Goal: Find specific page/section: Find specific page/section

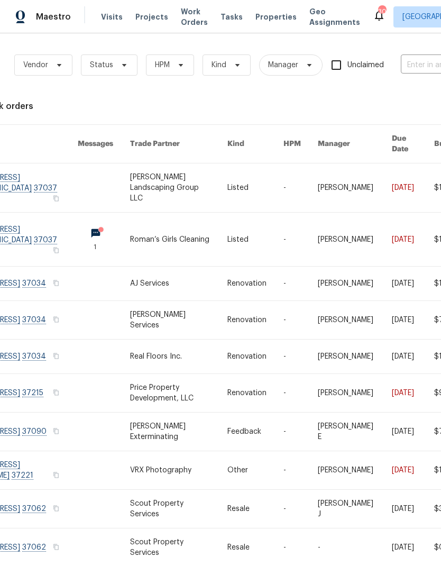
scroll to position [0, 64]
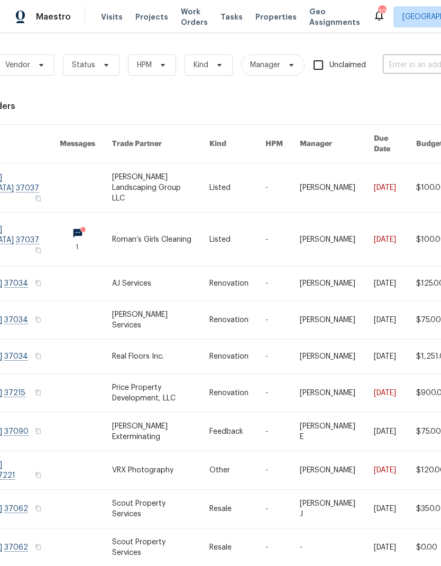
click at [420, 58] on input "text" at bounding box center [436, 65] width 106 height 16
type input "2733 a"
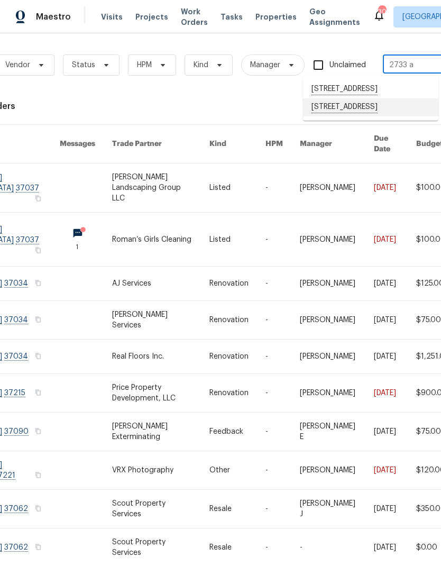
click at [371, 116] on li "[STREET_ADDRESS]" at bounding box center [370, 107] width 135 height 18
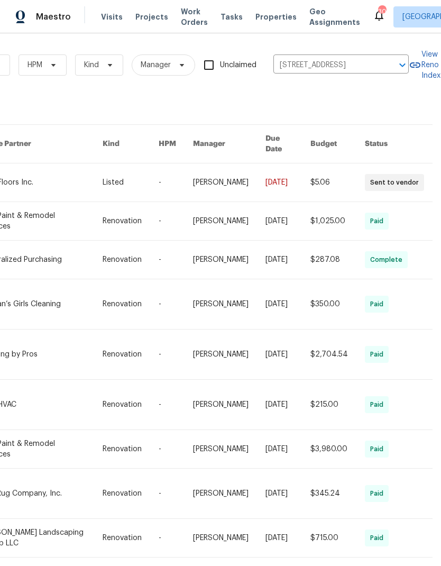
scroll to position [0, 174]
click at [47, 440] on link at bounding box center [42, 449] width 122 height 38
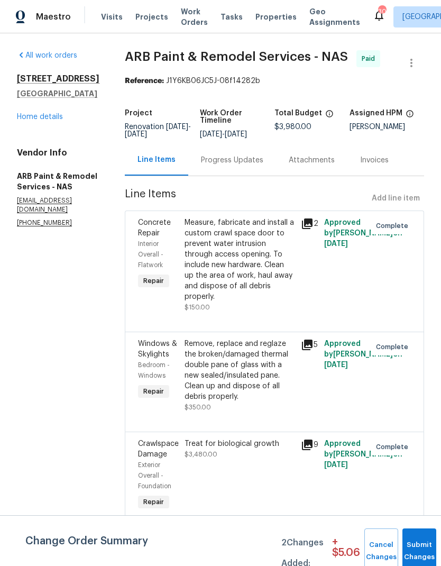
click at [187, 451] on span "$3,480.00" at bounding box center [201, 454] width 33 height 6
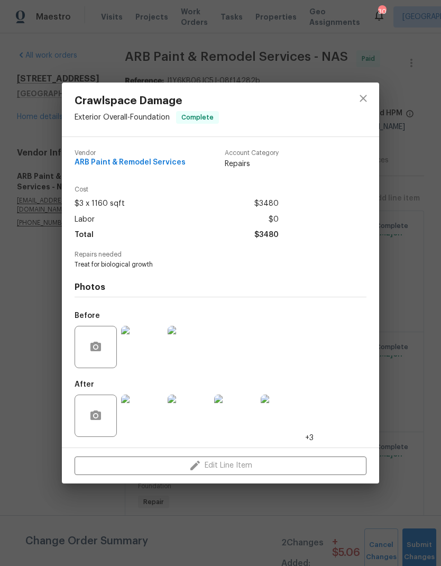
click at [141, 421] on img at bounding box center [142, 416] width 42 height 42
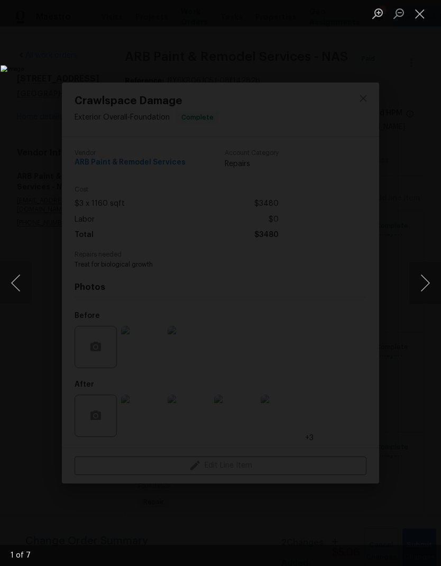
click at [424, 293] on button "Next image" at bounding box center [426, 283] width 32 height 42
click at [419, 294] on button "Next image" at bounding box center [426, 283] width 32 height 42
click at [423, 11] on button "Close lightbox" at bounding box center [420, 13] width 21 height 19
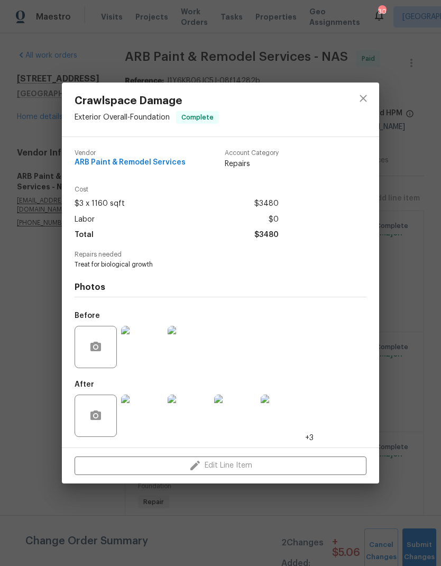
click at [374, 88] on div at bounding box center [364, 110] width 32 height 54
click at [356, 107] on button "close" at bounding box center [363, 98] width 25 height 25
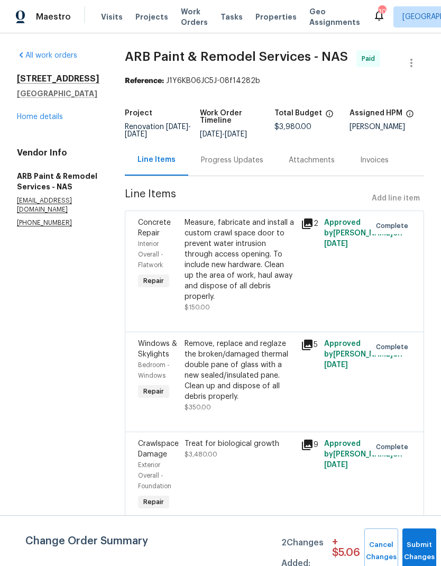
click at [181, 21] on span "Work Orders" at bounding box center [194, 16] width 27 height 21
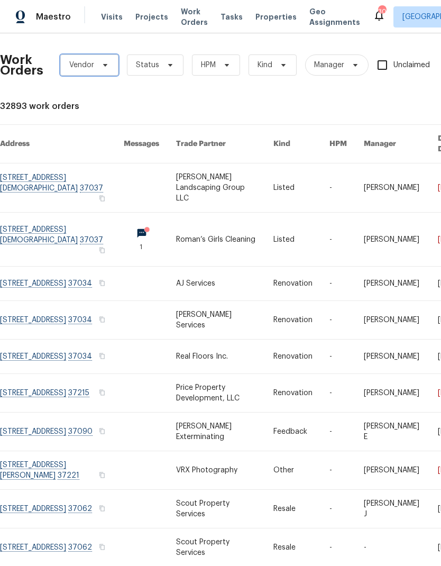
click at [94, 66] on span "Vendor" at bounding box center [89, 65] width 58 height 21
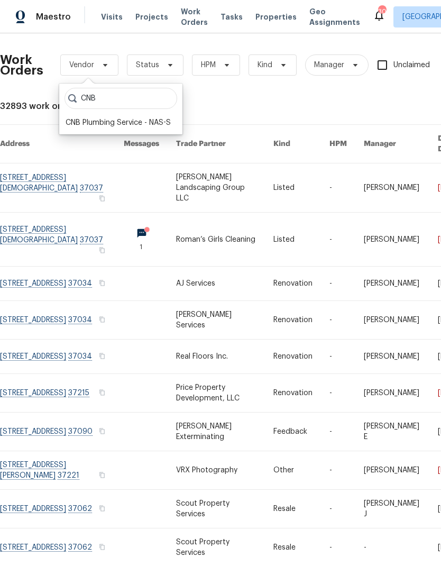
type input "CNB"
click at [95, 122] on div "CNB Plumbing Service - NAS-S" at bounding box center [118, 122] width 105 height 11
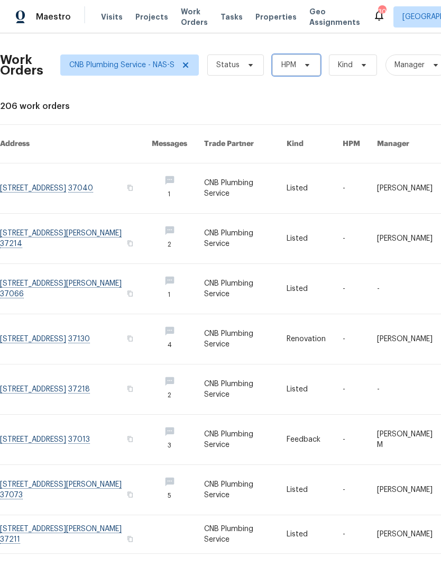
click at [289, 69] on span "HPM" at bounding box center [289, 65] width 15 height 11
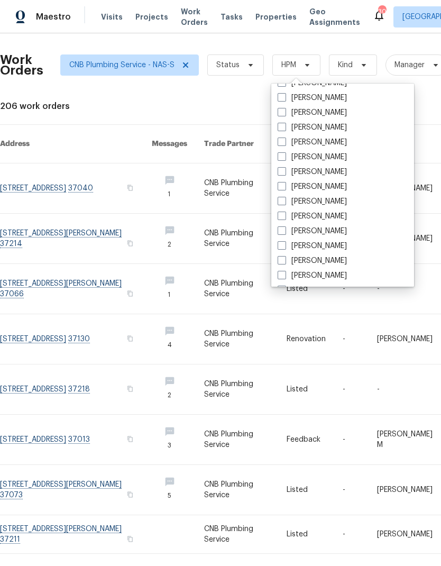
scroll to position [33, 0]
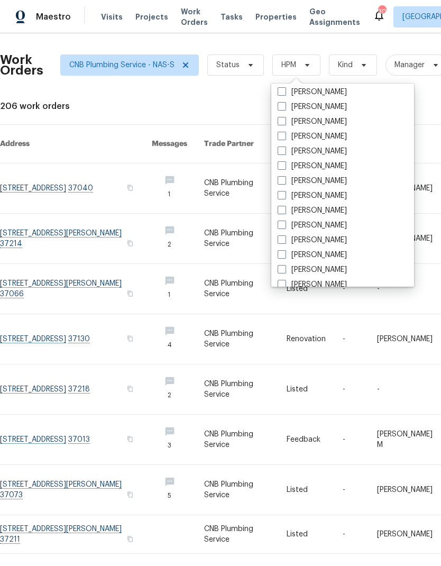
click at [285, 251] on span at bounding box center [282, 254] width 8 height 8
click at [285, 251] on input "[PERSON_NAME]" at bounding box center [281, 253] width 7 height 7
checkbox input "true"
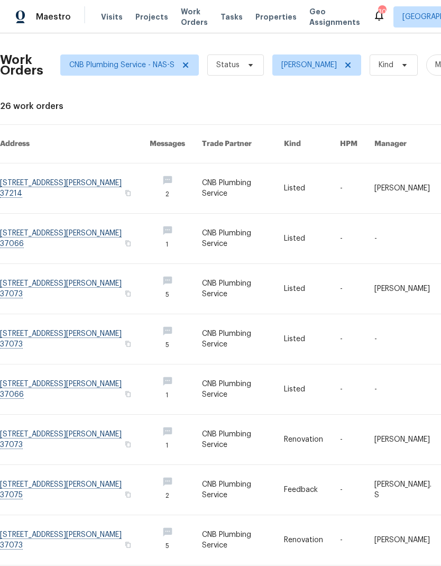
click at [233, 222] on link at bounding box center [243, 239] width 82 height 50
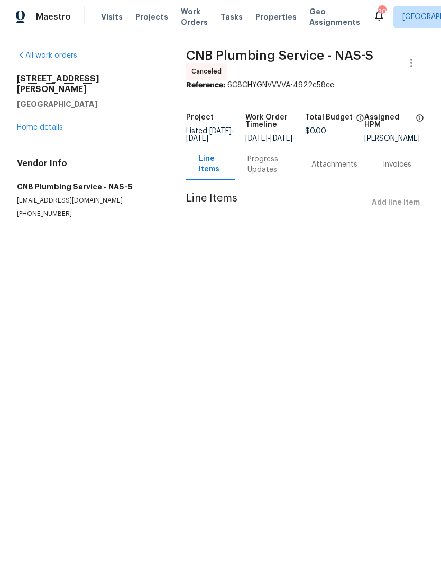
click at [42, 124] on link "Home details" at bounding box center [40, 127] width 46 height 7
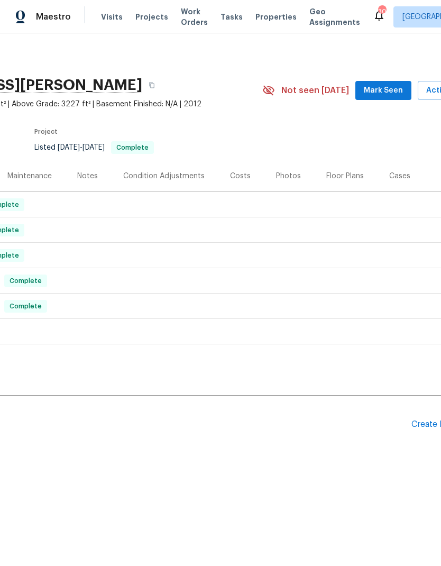
scroll to position [0, 123]
click at [282, 165] on div "Photos" at bounding box center [287, 175] width 50 height 31
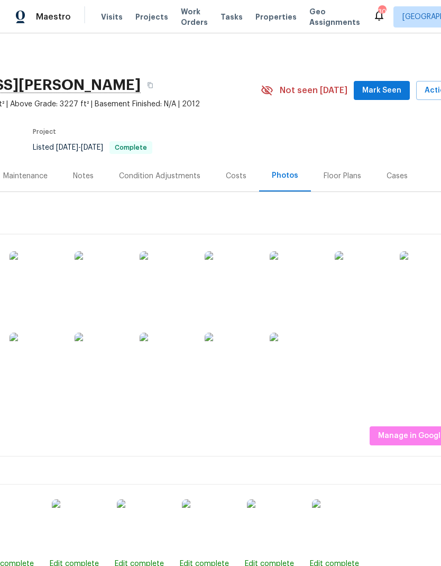
click at [92, 282] on img at bounding box center [101, 277] width 53 height 53
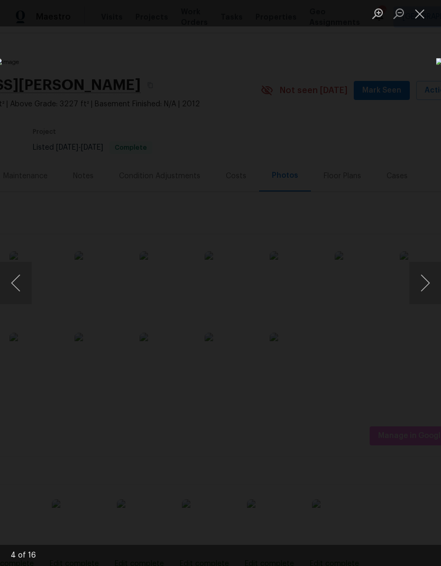
click at [422, 12] on button "Close lightbox" at bounding box center [420, 13] width 21 height 19
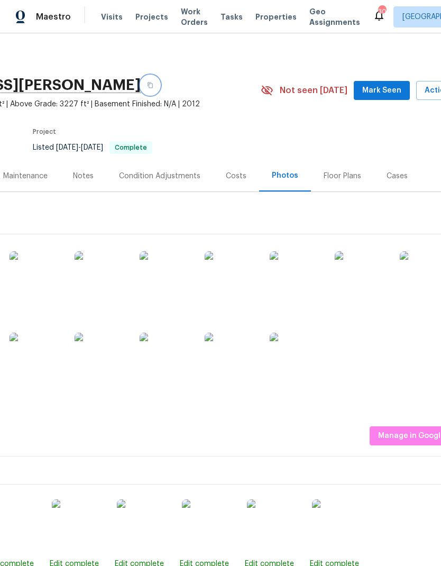
click at [160, 88] on button "button" at bounding box center [150, 85] width 19 height 19
click at [37, 281] on img at bounding box center [36, 277] width 53 height 53
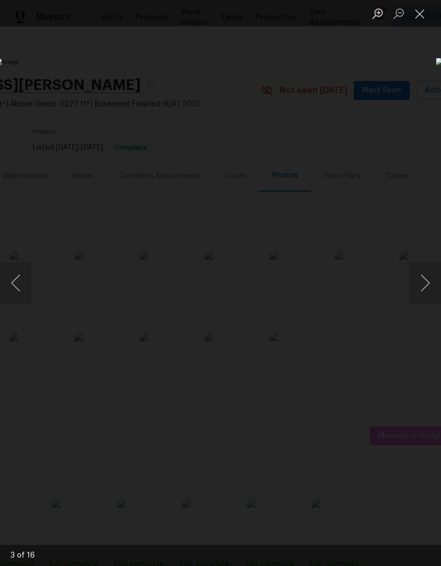
click at [424, 277] on button "Next image" at bounding box center [426, 283] width 32 height 42
click at [426, 286] on button "Next image" at bounding box center [426, 283] width 32 height 42
click at [427, 281] on button "Next image" at bounding box center [426, 283] width 32 height 42
click at [430, 289] on button "Next image" at bounding box center [426, 283] width 32 height 42
click at [410, 281] on button "Next image" at bounding box center [426, 283] width 32 height 42
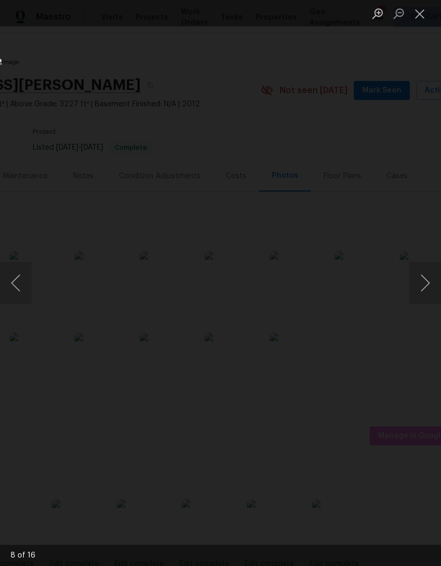
click at [429, 269] on button "Next image" at bounding box center [426, 283] width 32 height 42
click at [423, 274] on button "Next image" at bounding box center [426, 283] width 32 height 42
click at [423, 11] on button "Close lightbox" at bounding box center [420, 13] width 21 height 19
